Goal: Find contact information: Find contact information

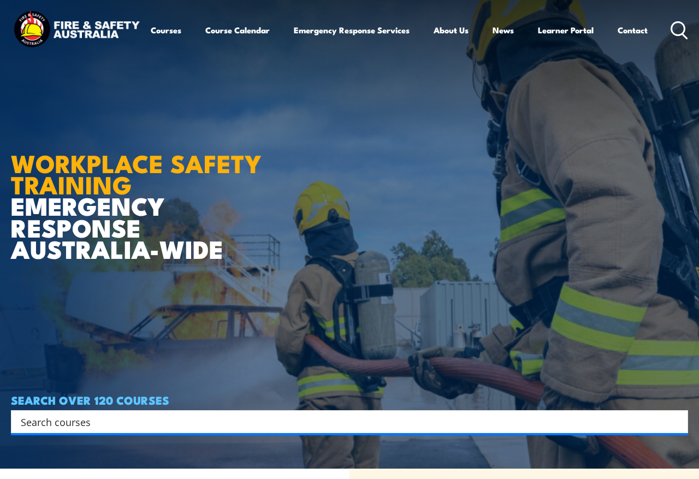
click at [553, 28] on link "Learner Portal" at bounding box center [566, 30] width 56 height 26
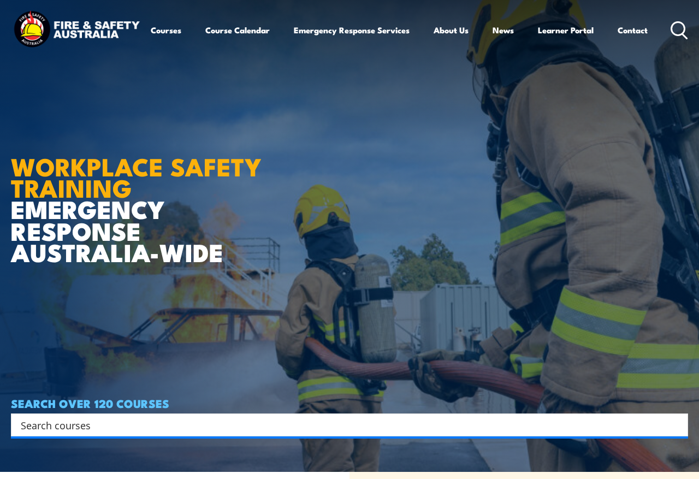
click at [560, 37] on link "Learner Portal" at bounding box center [566, 30] width 56 height 26
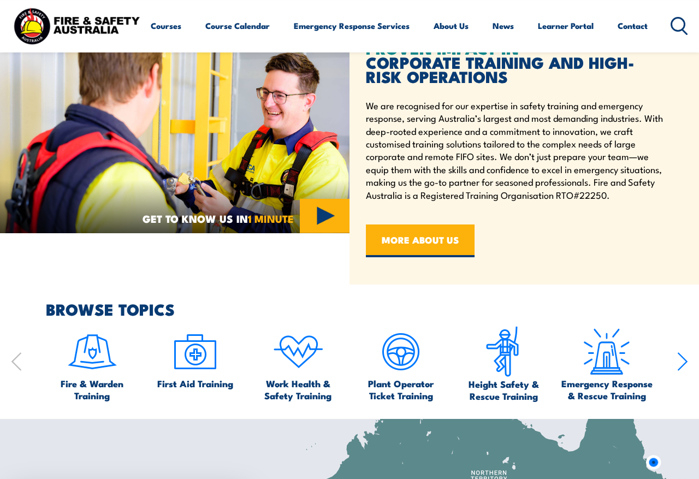
scroll to position [533, 0]
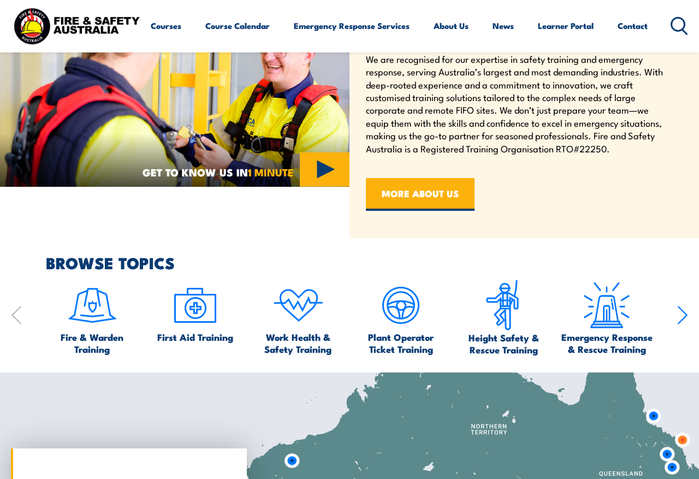
click at [629, 24] on link "Contact" at bounding box center [633, 26] width 30 height 26
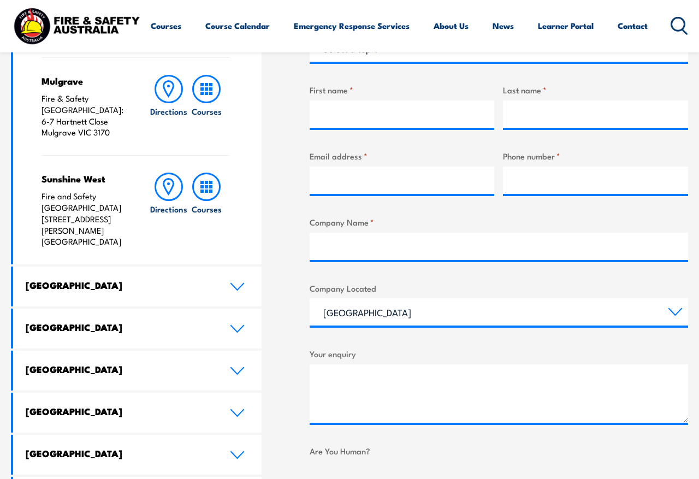
click at [238, 309] on link "[GEOGRAPHIC_DATA]" at bounding box center [137, 329] width 249 height 40
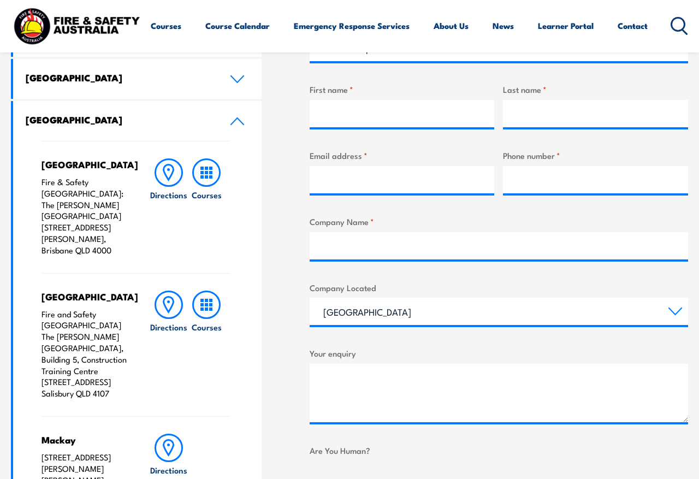
click at [163, 291] on icon at bounding box center [169, 305] width 28 height 28
